Goal: Information Seeking & Learning: Check status

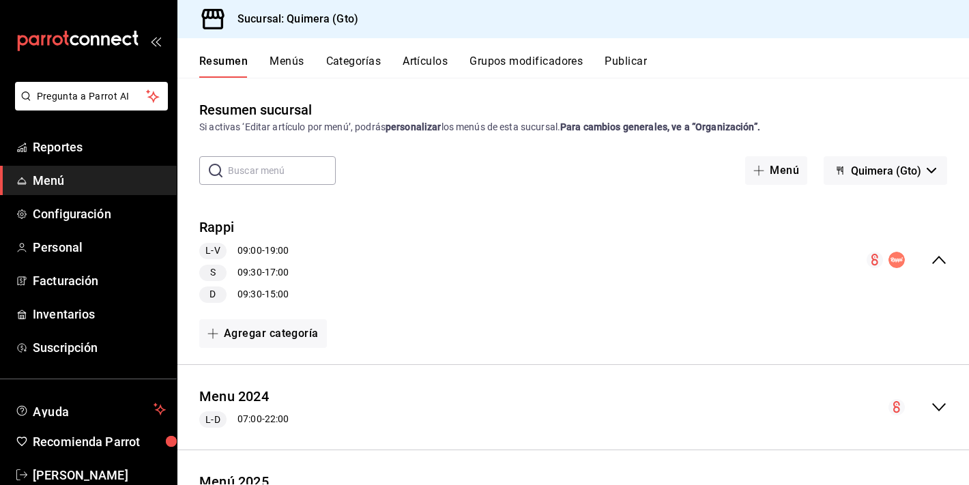
click at [100, 40] on icon "mailbox folders" at bounding box center [77, 41] width 123 height 20
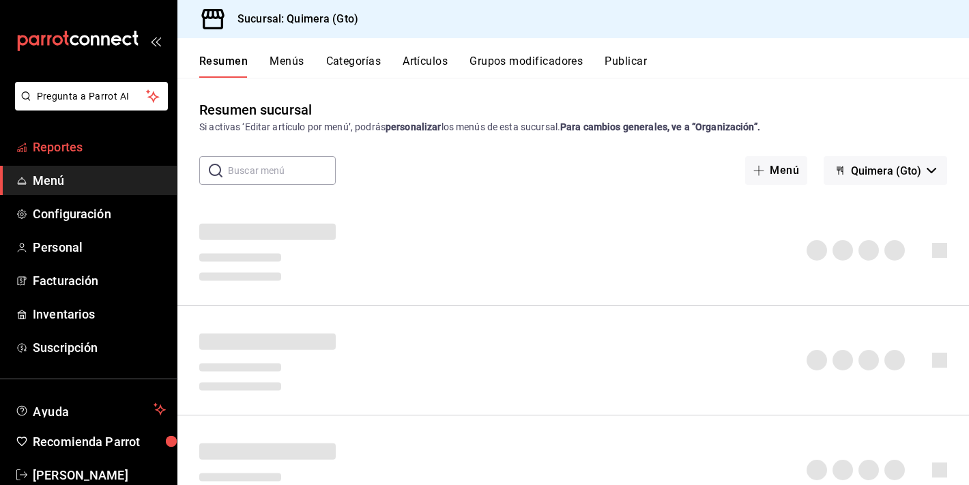
click at [117, 137] on link "Reportes" at bounding box center [88, 146] width 177 height 29
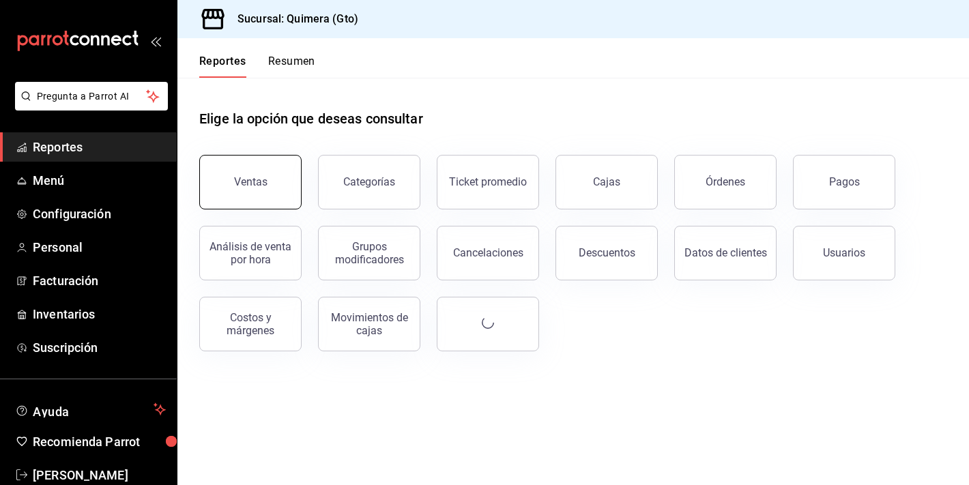
click at [260, 176] on div "Ventas" at bounding box center [250, 181] width 33 height 13
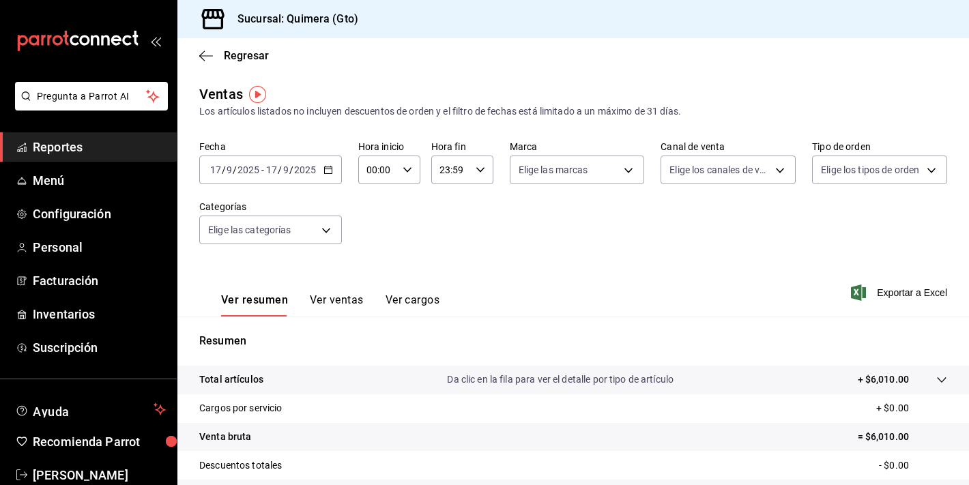
click at [59, 16] on div "mailbox folders" at bounding box center [88, 41] width 177 height 82
click at [71, 42] on icon "mailbox folders" at bounding box center [74, 40] width 9 height 10
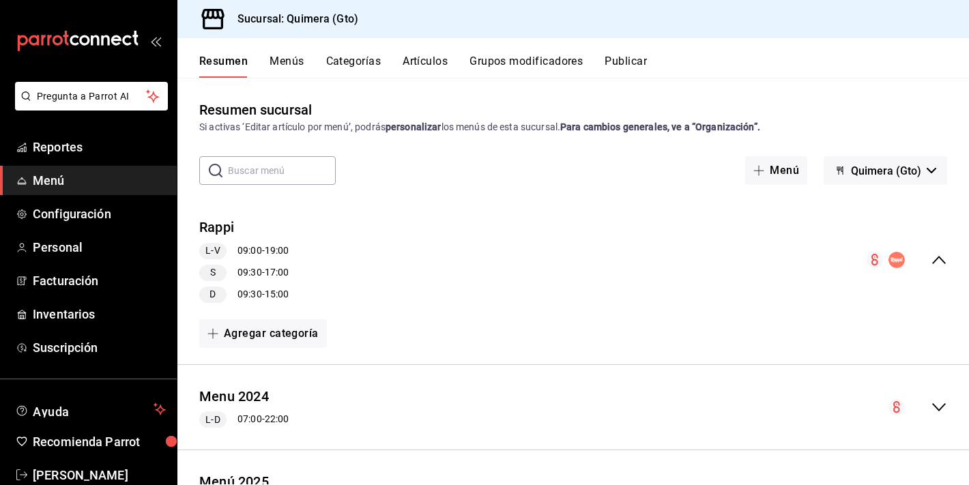
click at [104, 44] on icon "mailbox folders" at bounding box center [77, 41] width 123 height 20
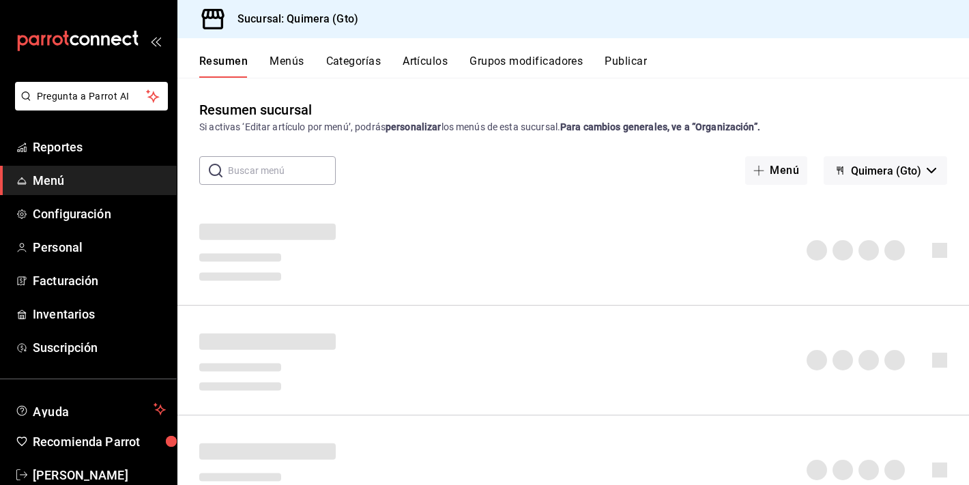
click at [253, 83] on div "Resumen sucursal Si activas ‘Editar artículo por menú’, podrás personalizar los…" at bounding box center [573, 281] width 792 height 407
click at [278, 76] on button "Menús" at bounding box center [287, 66] width 34 height 23
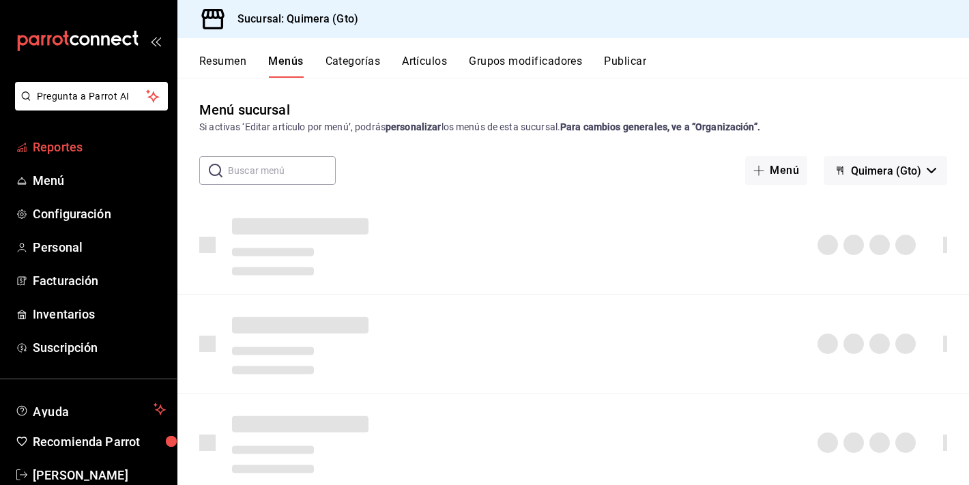
click at [92, 143] on span "Reportes" at bounding box center [99, 147] width 133 height 18
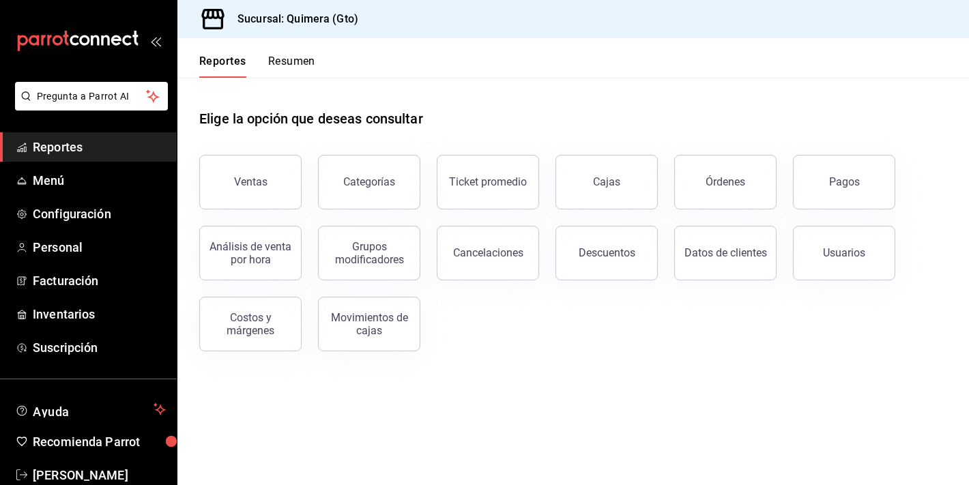
click at [283, 220] on div "Análisis de venta por hora" at bounding box center [242, 244] width 119 height 71
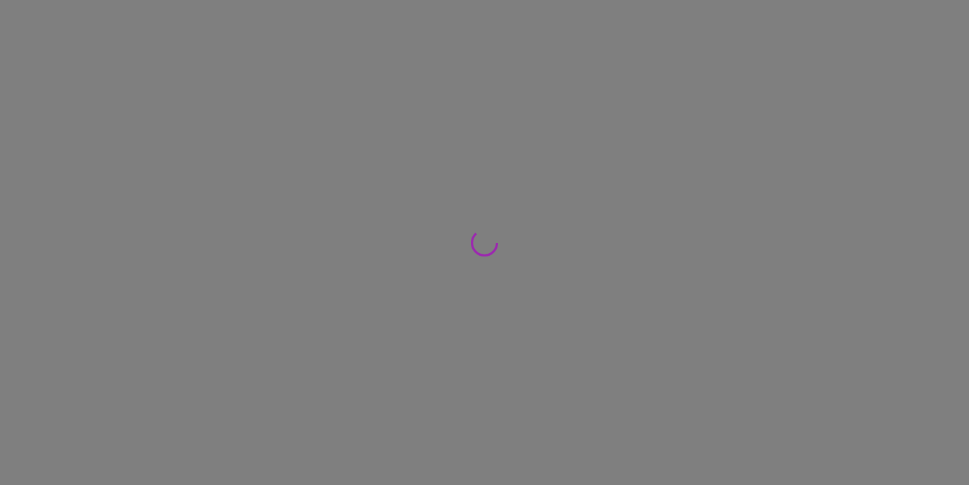
click at [274, 186] on div at bounding box center [484, 242] width 969 height 485
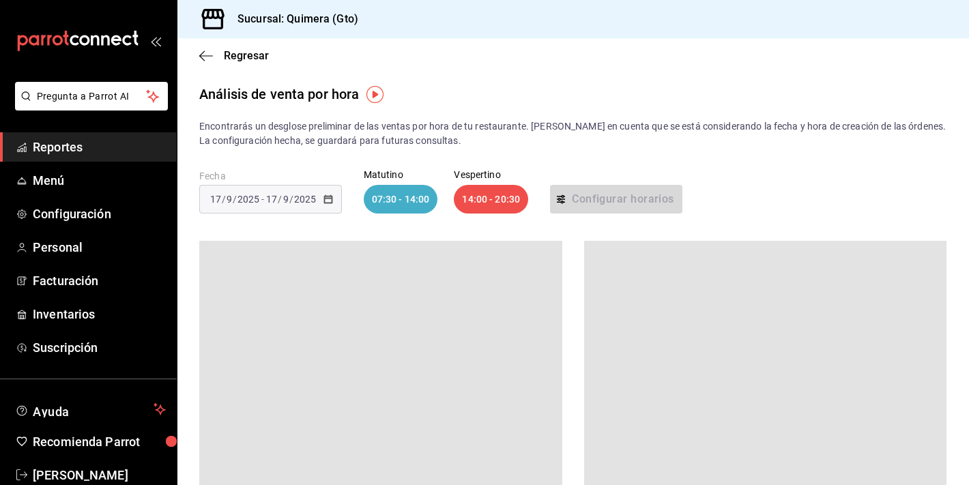
click at [89, 151] on span "Reportes" at bounding box center [99, 147] width 133 height 18
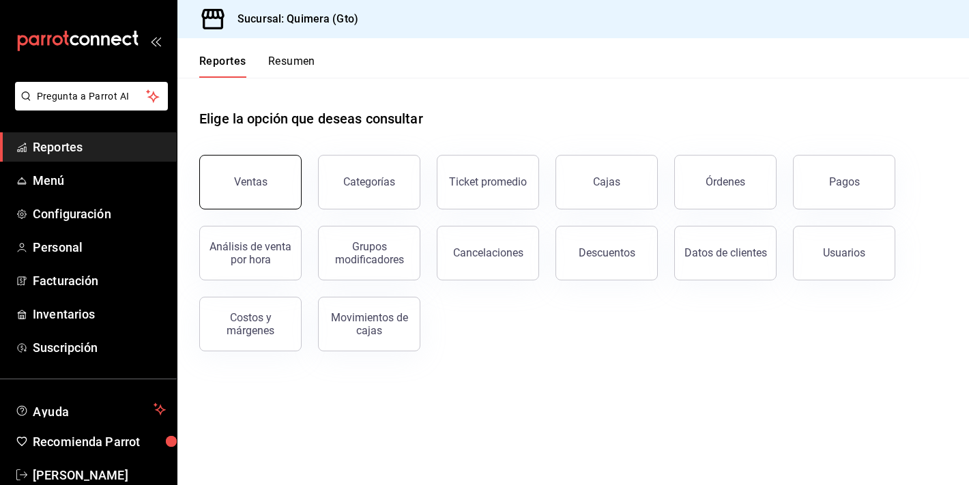
click at [242, 164] on button "Ventas" at bounding box center [250, 182] width 102 height 55
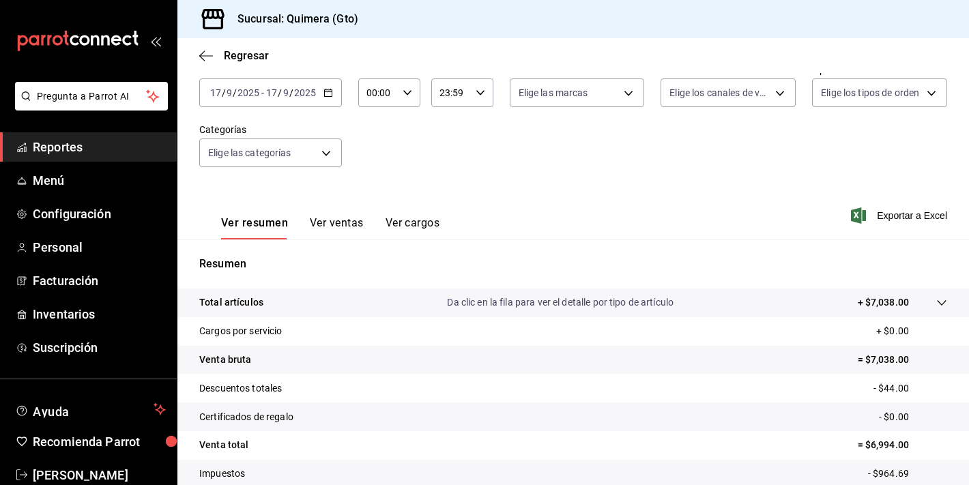
scroll to position [169, 0]
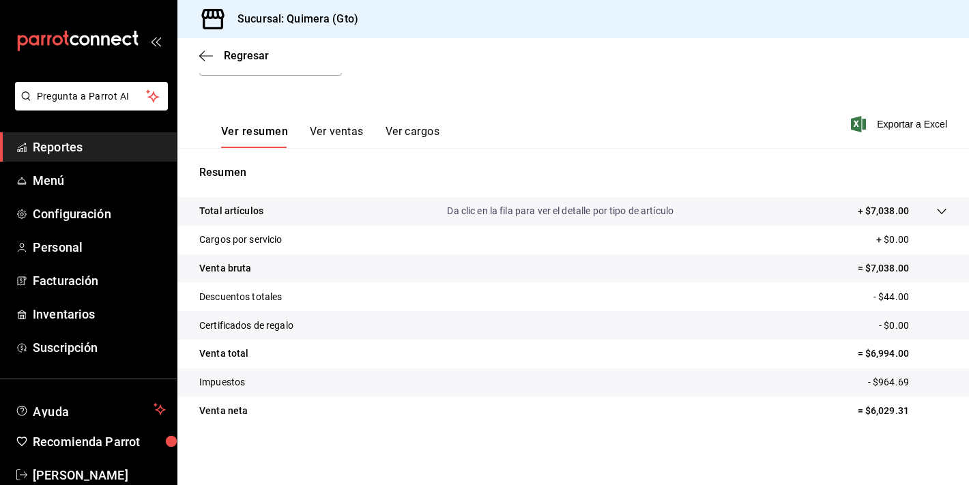
click at [335, 133] on button "Ver ventas" at bounding box center [337, 136] width 54 height 23
